Goal: Information Seeking & Learning: Check status

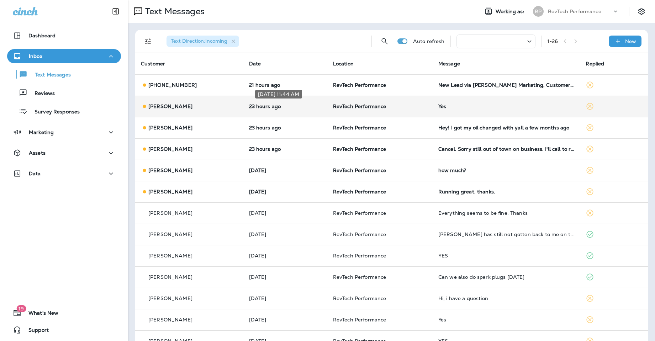
click at [311, 108] on p "23 hours ago" at bounding box center [285, 107] width 73 height 6
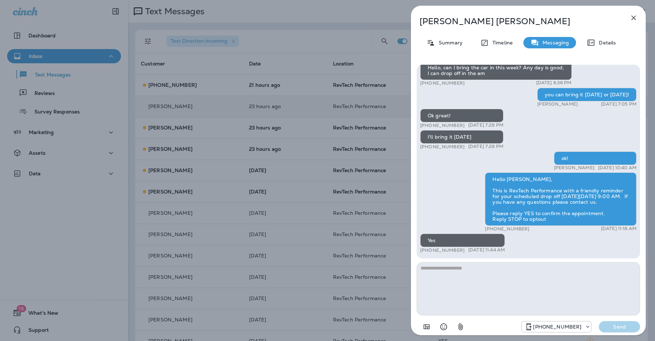
click at [633, 14] on icon "button" at bounding box center [633, 18] width 9 height 9
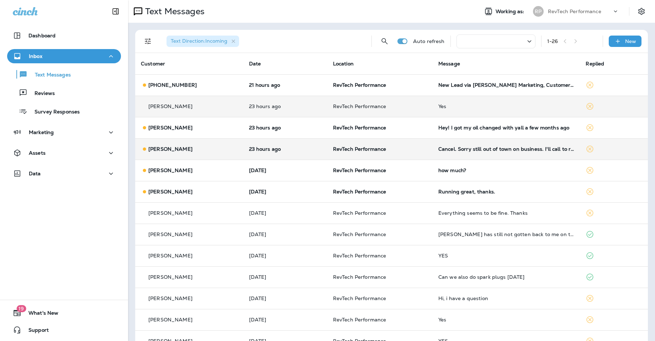
click at [217, 144] on td "[PERSON_NAME]" at bounding box center [189, 148] width 108 height 21
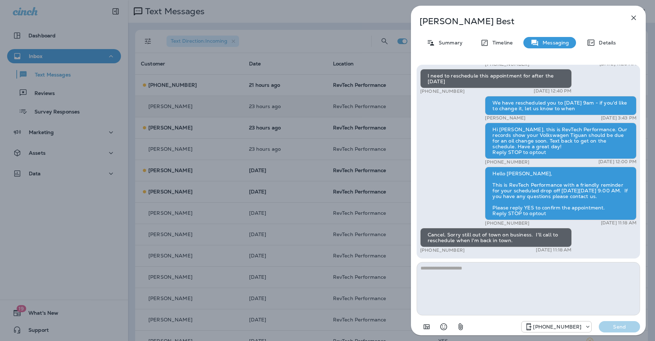
click at [633, 20] on icon "button" at bounding box center [633, 18] width 9 height 9
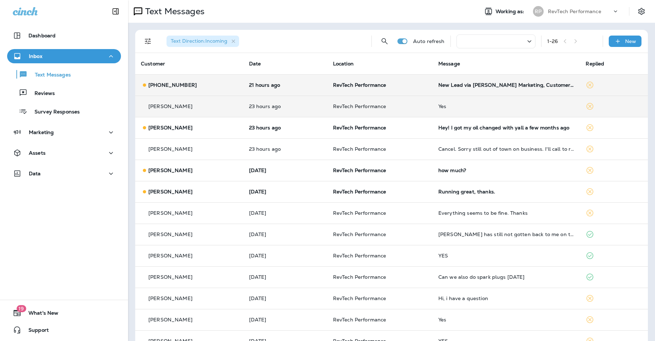
click at [226, 83] on div "[PHONE_NUMBER]" at bounding box center [189, 84] width 97 height 7
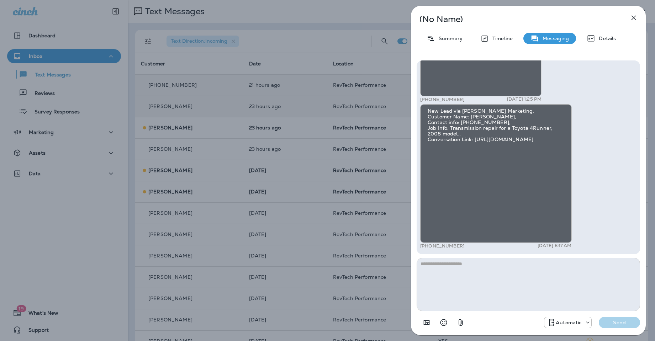
click at [635, 16] on icon "button" at bounding box center [633, 18] width 5 height 5
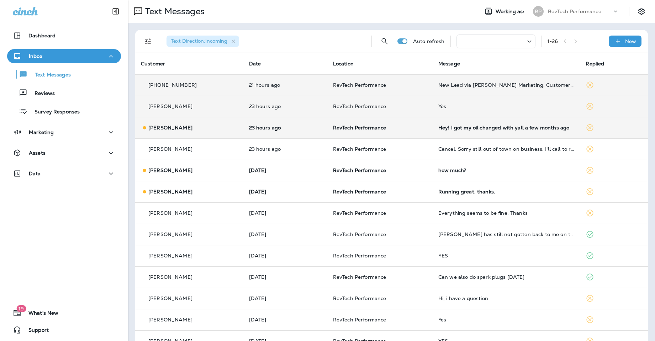
click at [309, 128] on p "23 hours ago" at bounding box center [285, 128] width 73 height 6
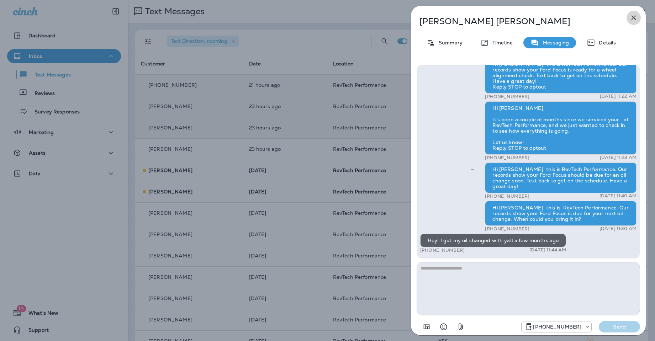
click at [637, 17] on icon "button" at bounding box center [633, 18] width 9 height 9
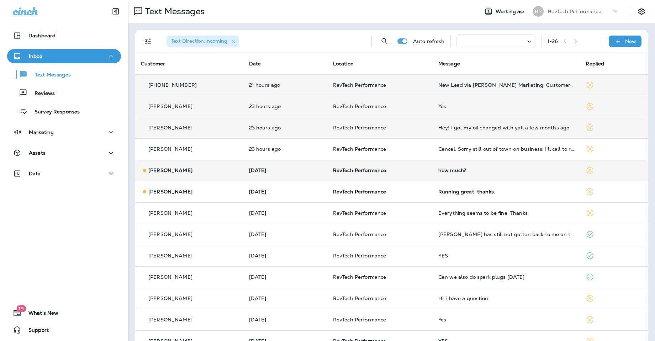
click at [303, 168] on p "[DATE]" at bounding box center [285, 171] width 73 height 6
